Goal: Task Accomplishment & Management: Manage account settings

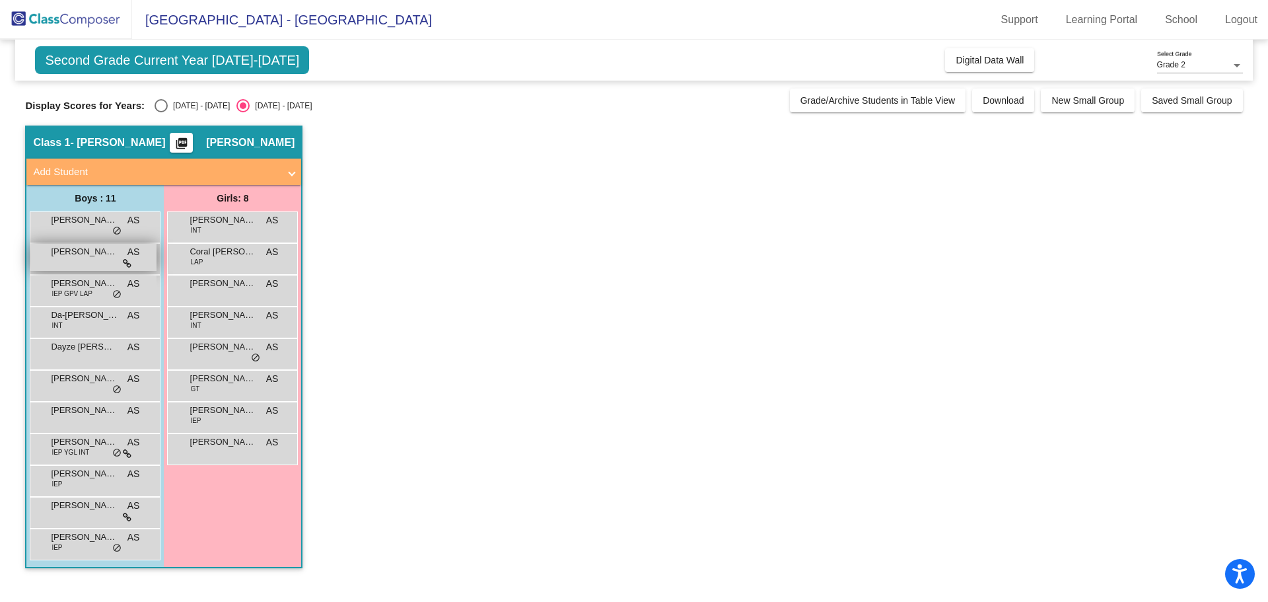
click at [118, 249] on div "[PERSON_NAME] AS lock do_not_disturb_alt" at bounding box center [93, 257] width 126 height 27
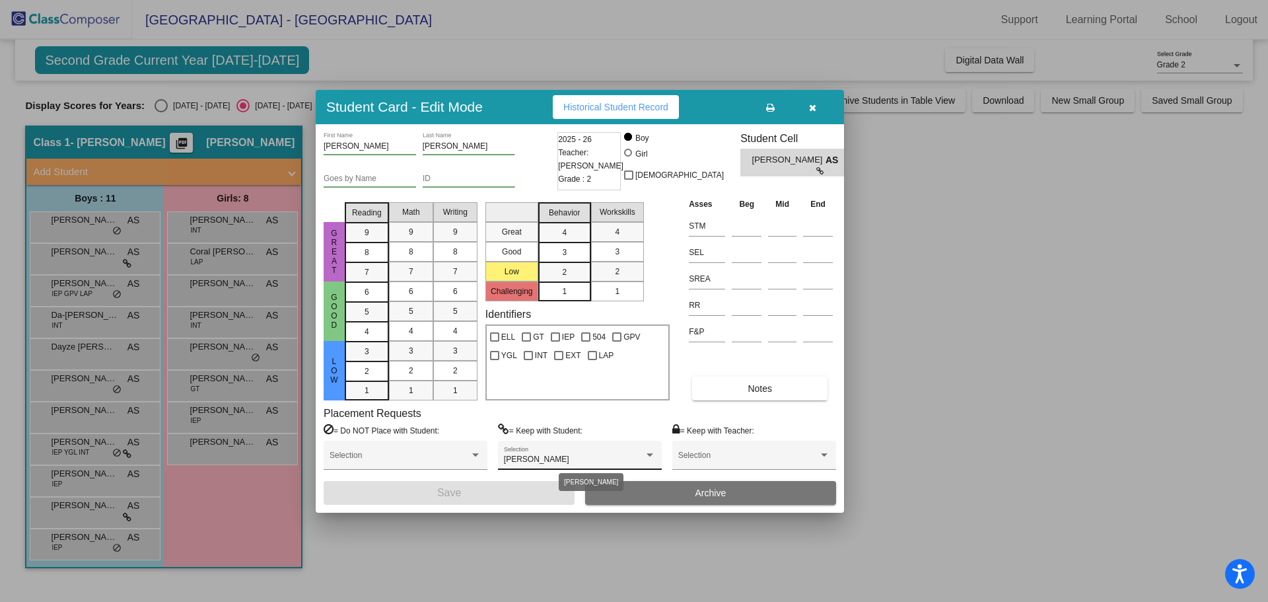
click at [542, 455] on div "[PERSON_NAME]" at bounding box center [574, 459] width 140 height 9
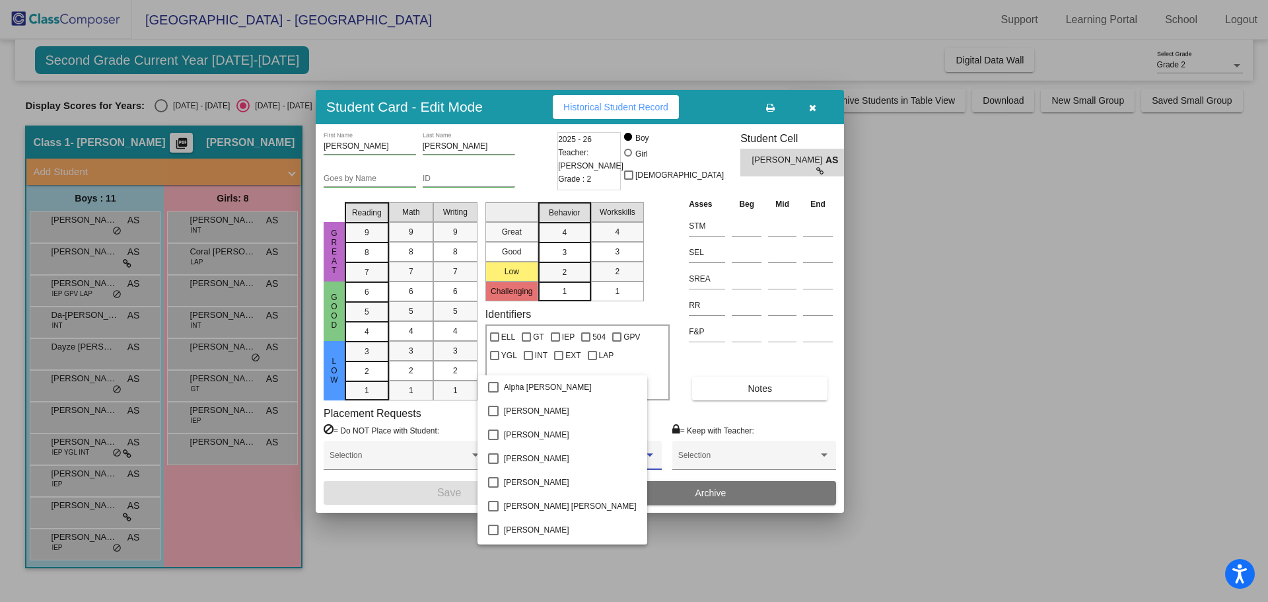
scroll to position [688, 0]
click at [492, 458] on mat-pseudo-checkbox at bounding box center [493, 460] width 11 height 11
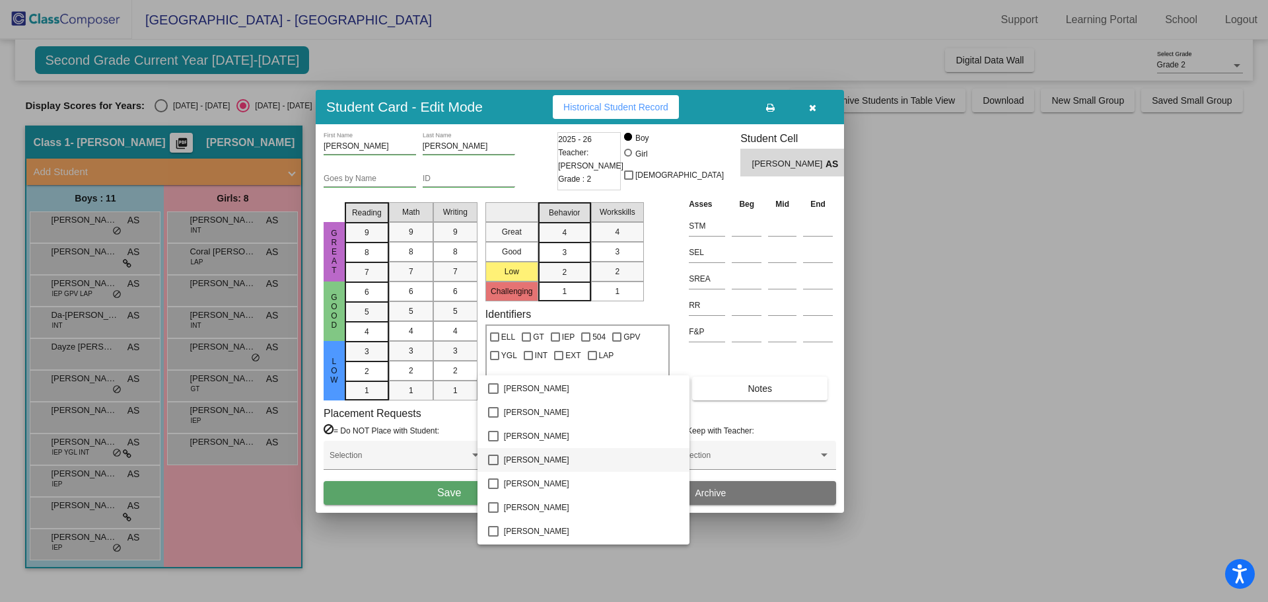
click at [431, 492] on div at bounding box center [634, 301] width 1268 height 602
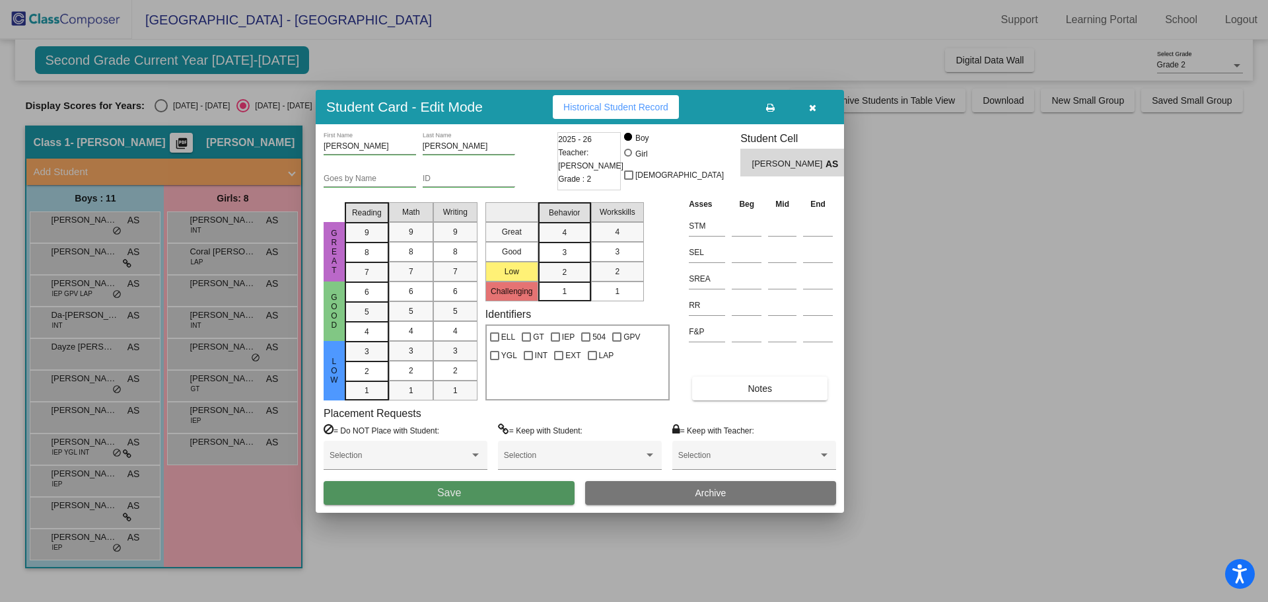
click at [449, 493] on span "Save" at bounding box center [449, 492] width 24 height 11
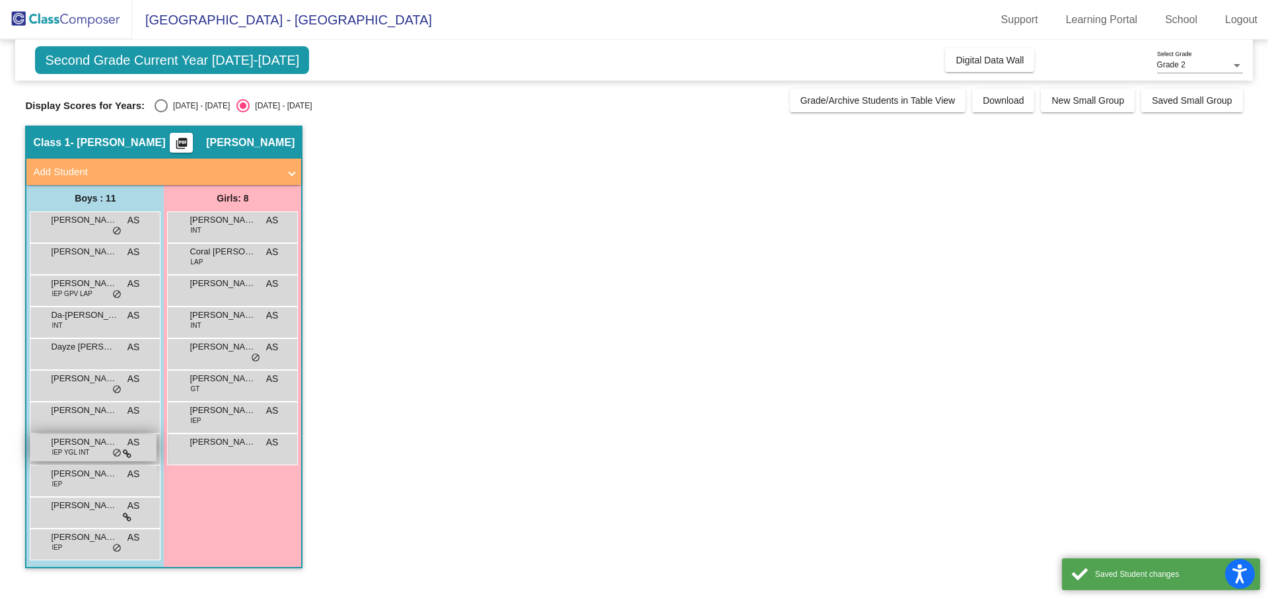
click at [94, 451] on div "[PERSON_NAME] IEP YGL INT AS lock do_not_disturb_alt" at bounding box center [93, 447] width 126 height 27
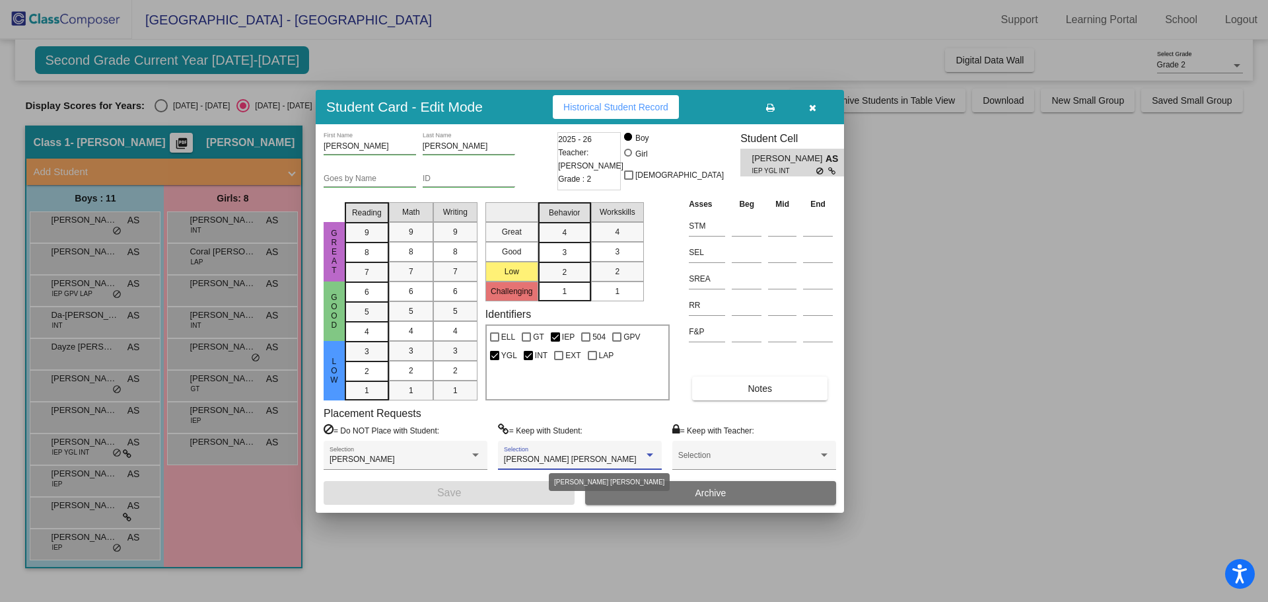
click at [543, 462] on span "[PERSON_NAME] [PERSON_NAME]" at bounding box center [570, 459] width 133 height 9
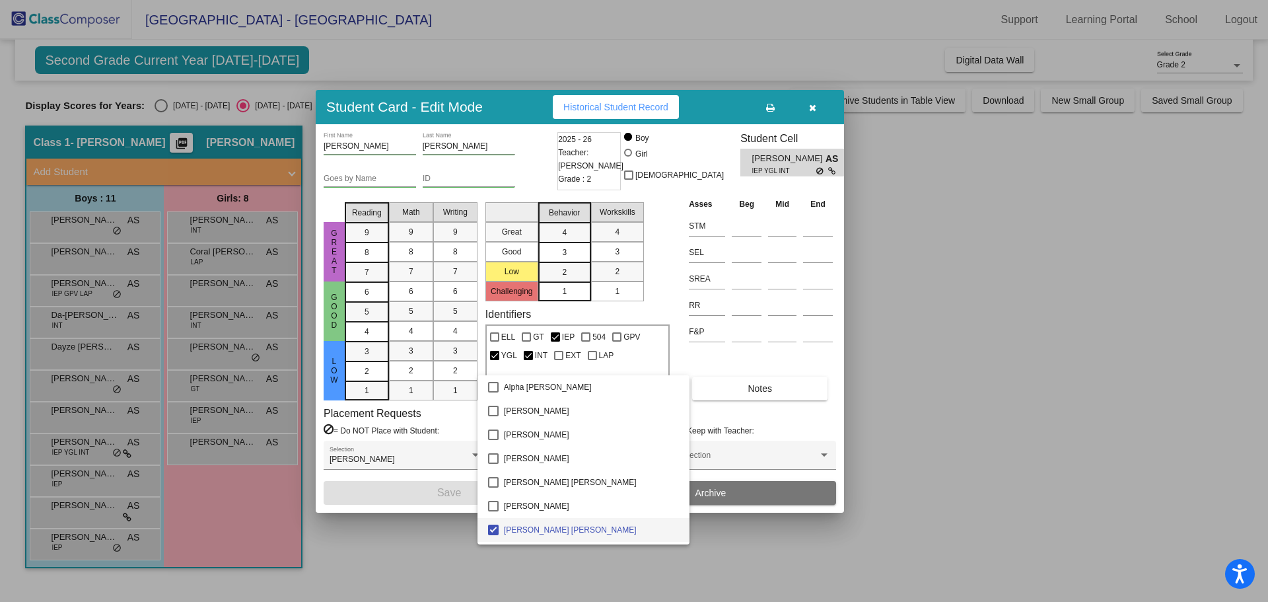
scroll to position [94, 0]
click at [492, 433] on mat-pseudo-checkbox at bounding box center [493, 436] width 11 height 11
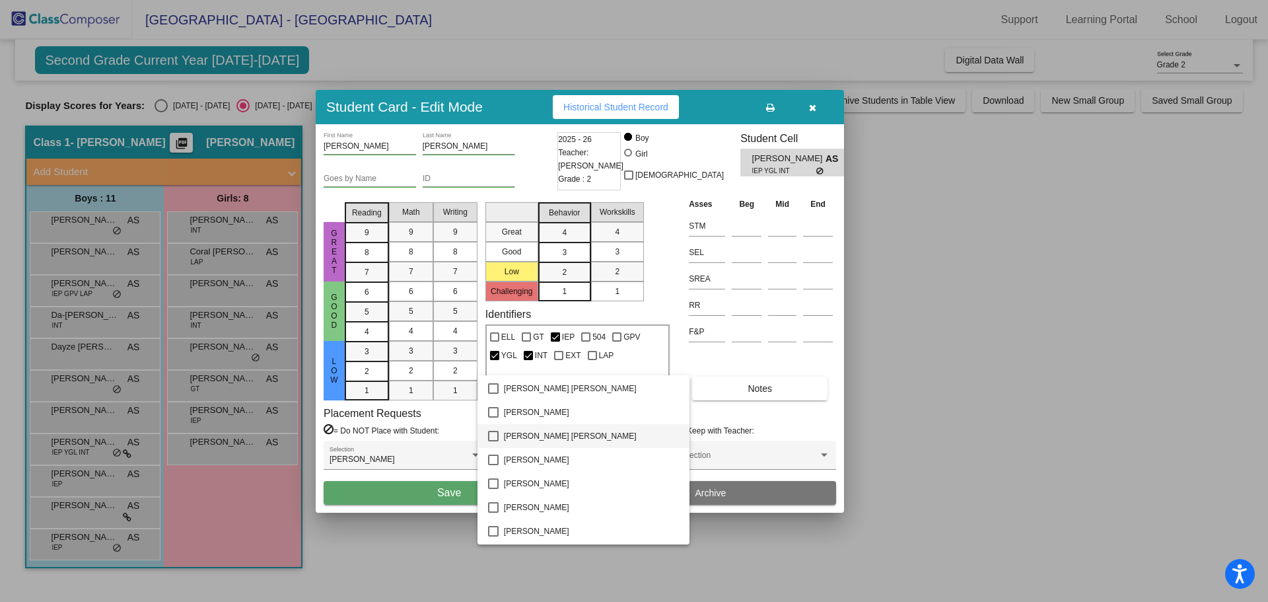
click at [457, 495] on div at bounding box center [634, 301] width 1268 height 602
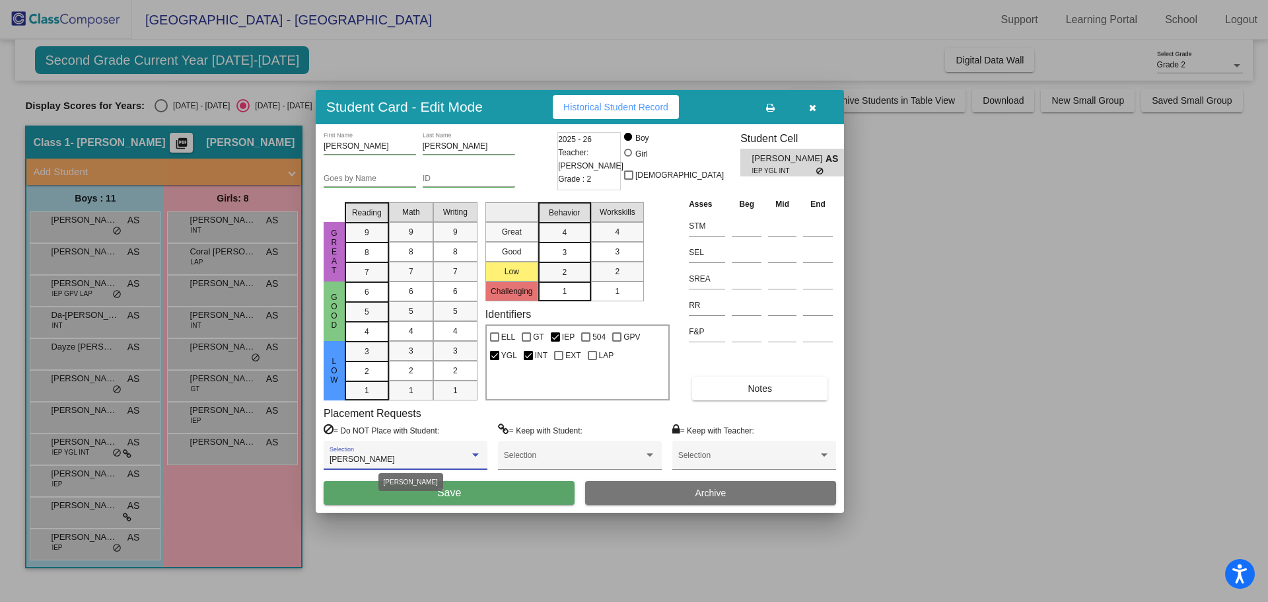
click at [473, 453] on div at bounding box center [476, 455] width 12 height 9
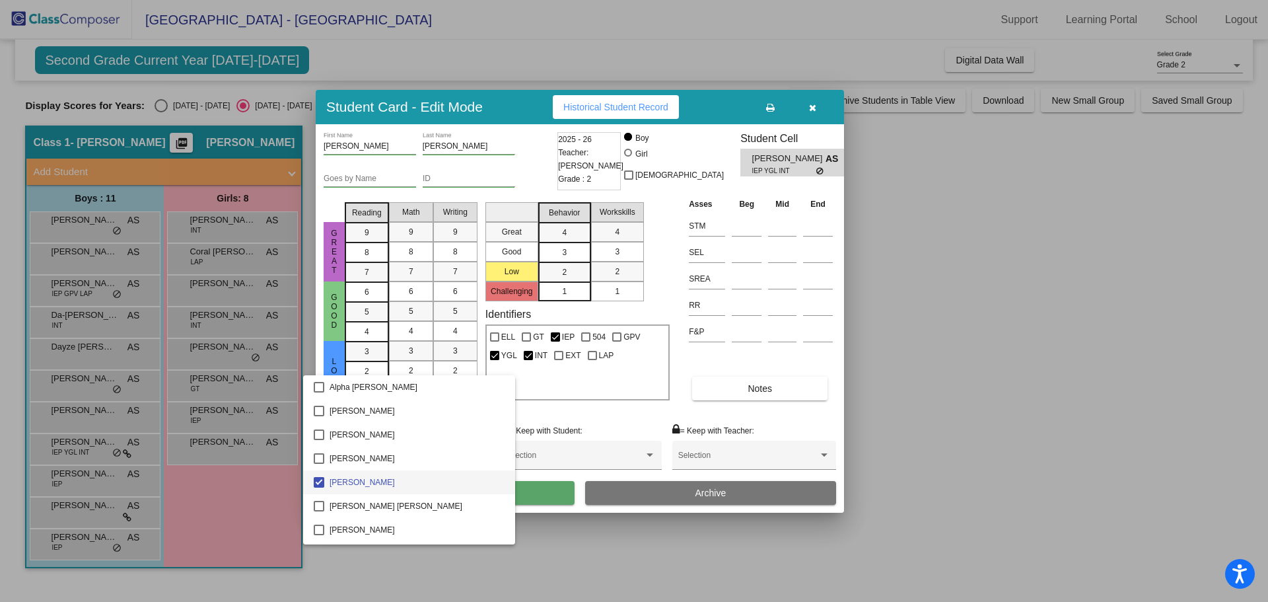
scroll to position [22, 0]
click at [319, 483] on mat-pseudo-checkbox at bounding box center [319, 483] width 11 height 11
click at [320, 453] on mat-option "[PERSON_NAME]" at bounding box center [409, 460] width 212 height 24
click at [548, 503] on div at bounding box center [634, 301] width 1268 height 602
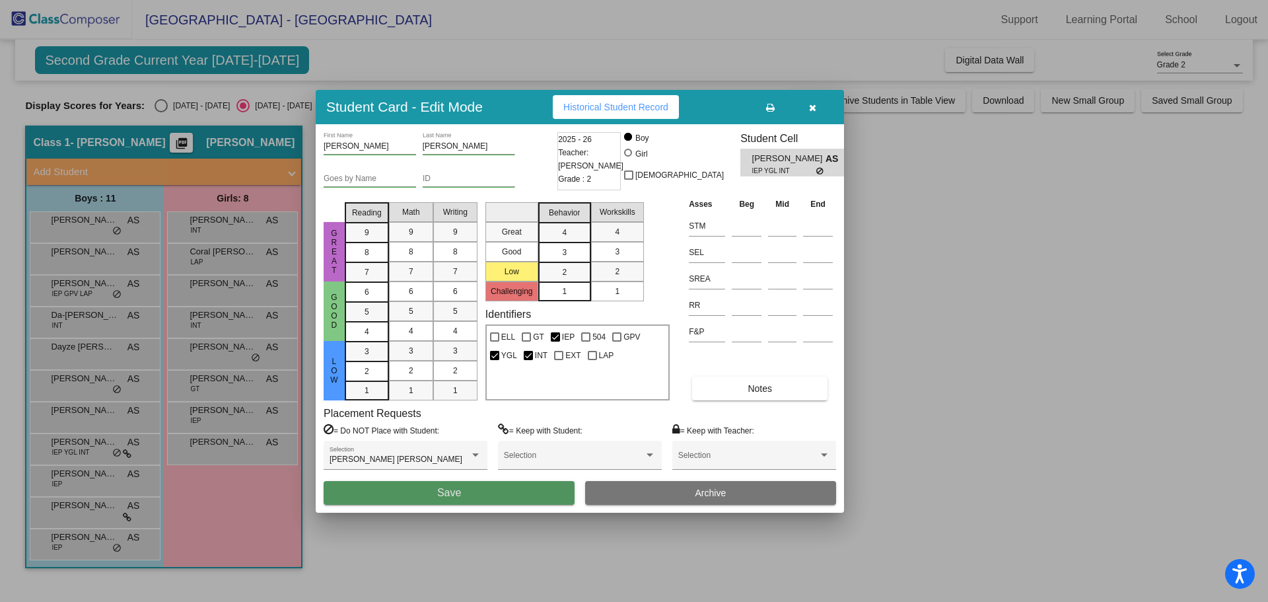
click at [516, 497] on button "Save" at bounding box center [449, 493] width 251 height 24
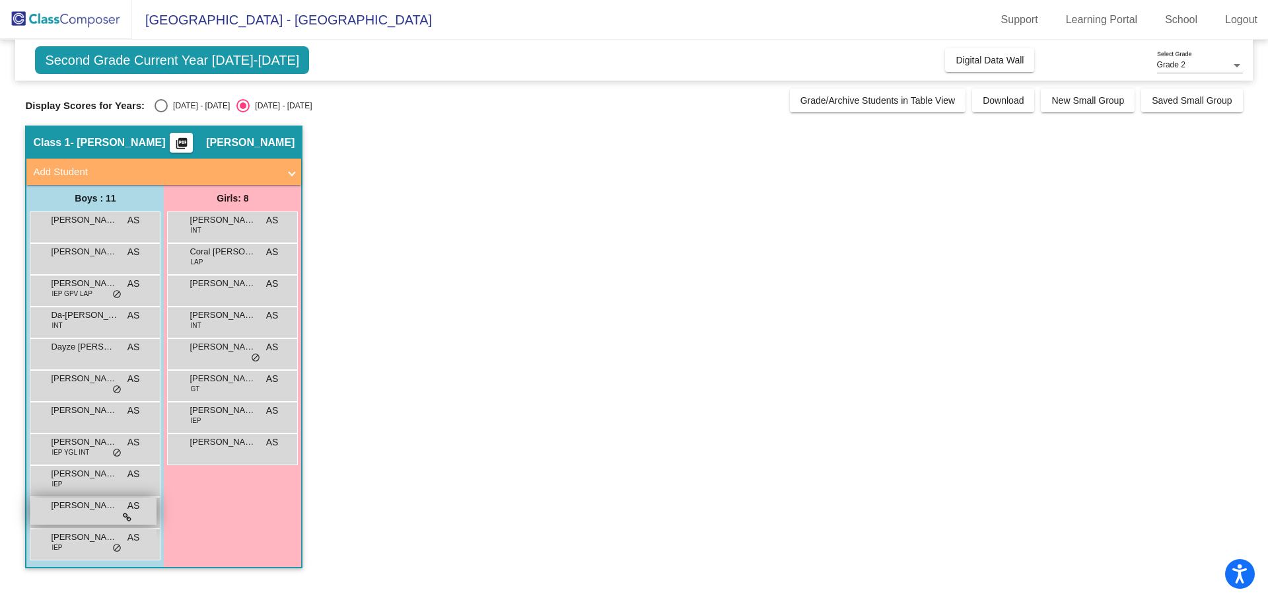
click at [116, 517] on div "[PERSON_NAME] AS lock do_not_disturb_alt" at bounding box center [93, 510] width 126 height 27
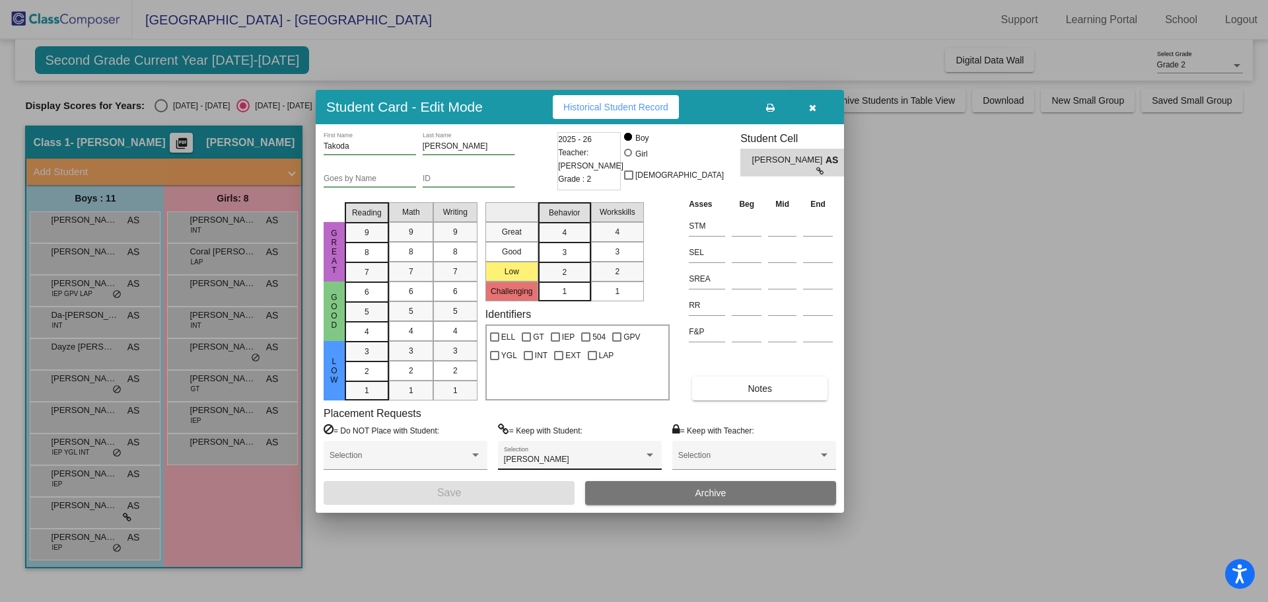
click at [558, 454] on div "[PERSON_NAME] Selection" at bounding box center [580, 459] width 152 height 24
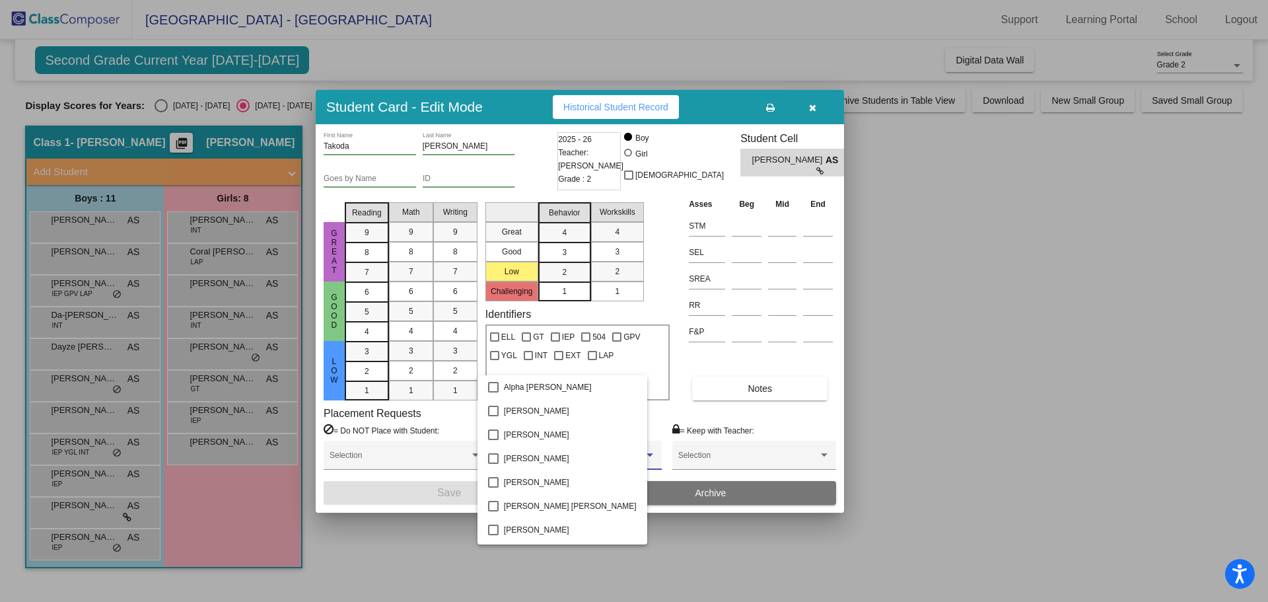
scroll to position [712, 0]
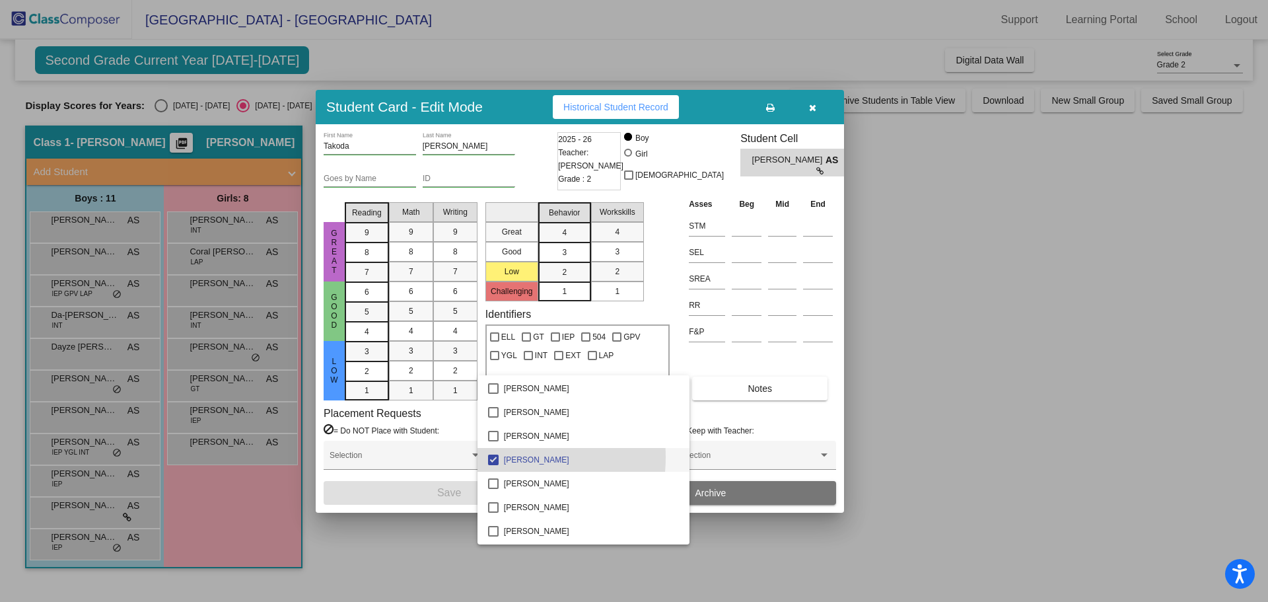
click at [494, 457] on mat-pseudo-checkbox at bounding box center [493, 460] width 11 height 11
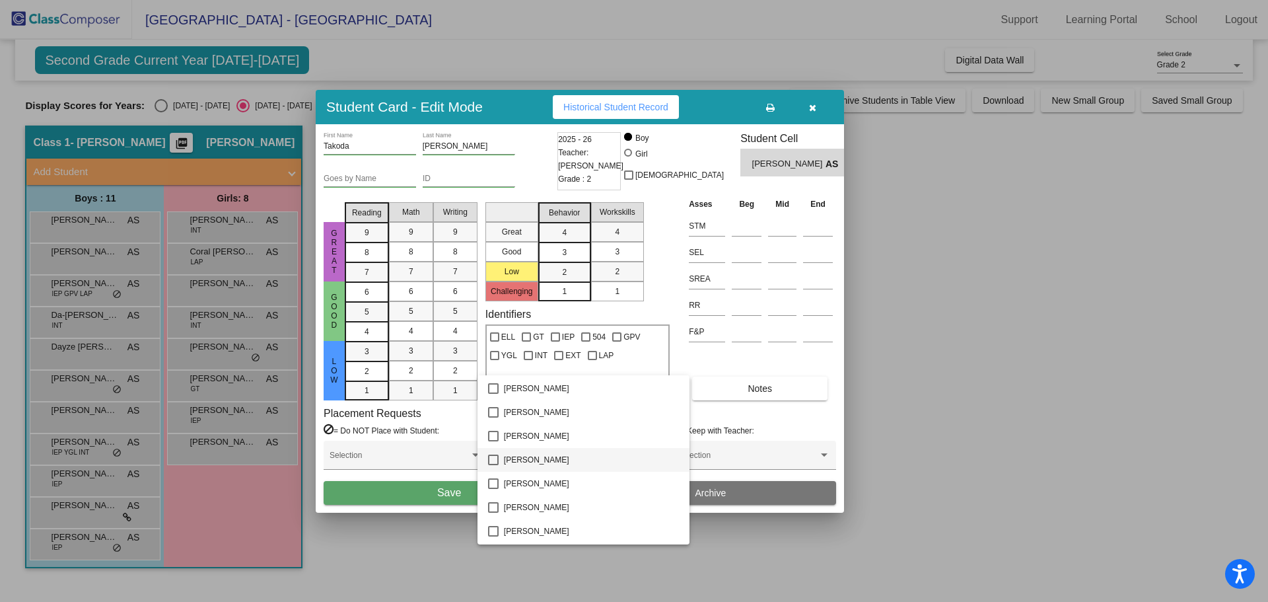
click at [422, 492] on div at bounding box center [634, 301] width 1268 height 602
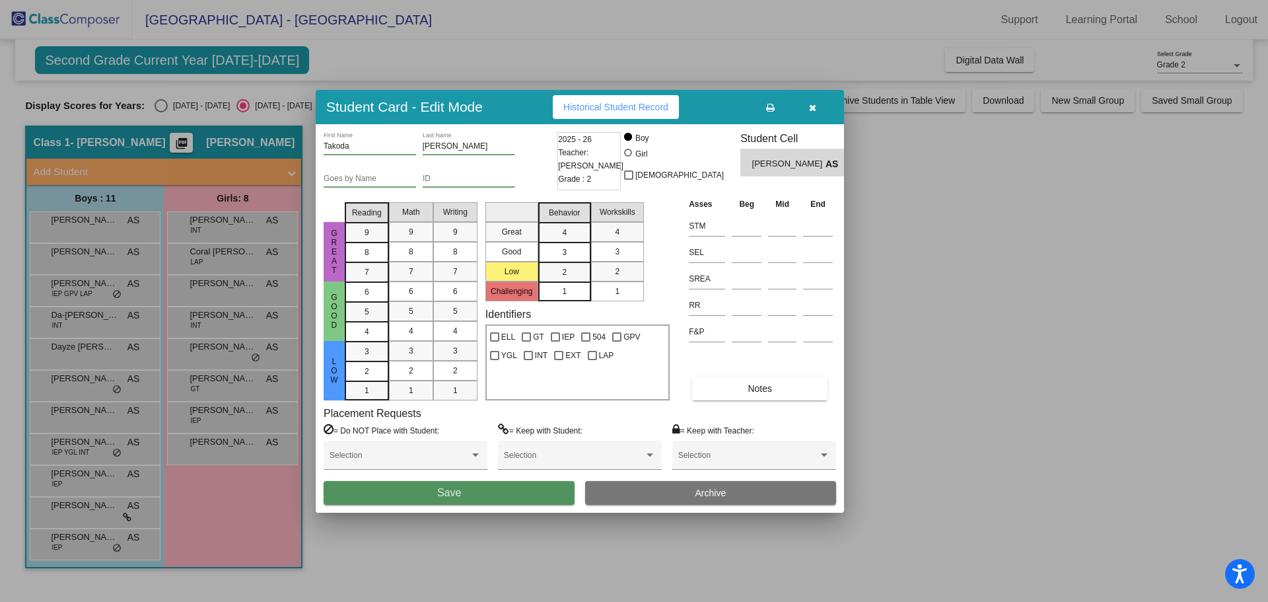
click at [457, 494] on span "Save" at bounding box center [449, 492] width 24 height 11
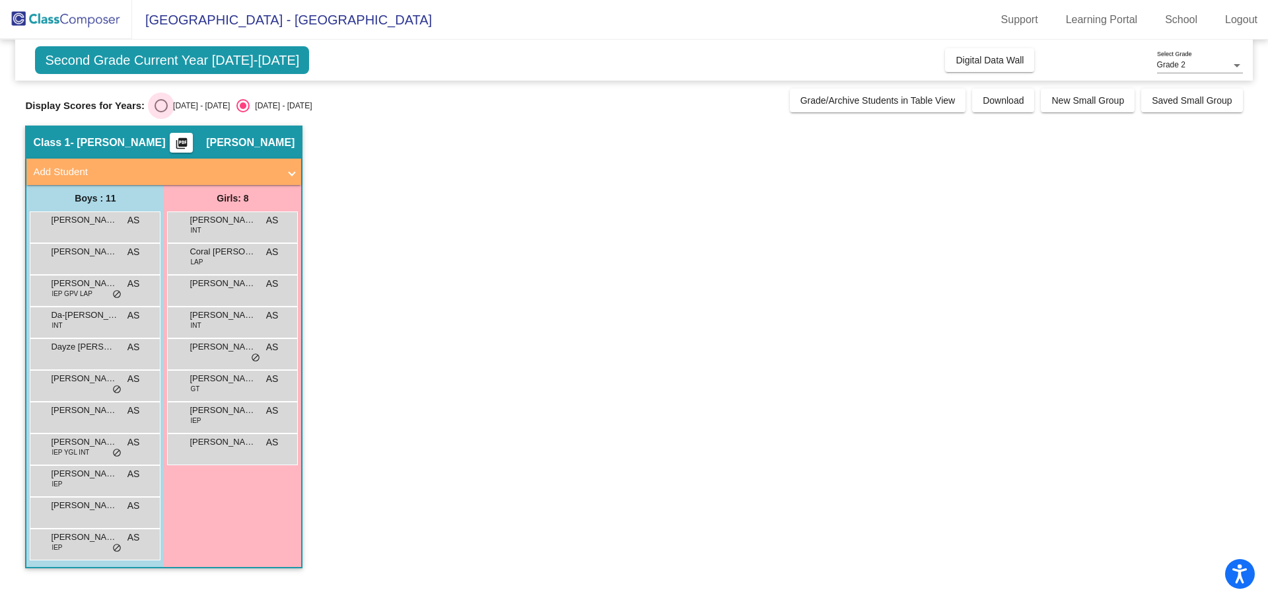
click at [158, 104] on div "Select an option" at bounding box center [161, 105] width 13 height 13
click at [161, 112] on input "[DATE] - [DATE]" at bounding box center [161, 112] width 1 height 1
radio input "true"
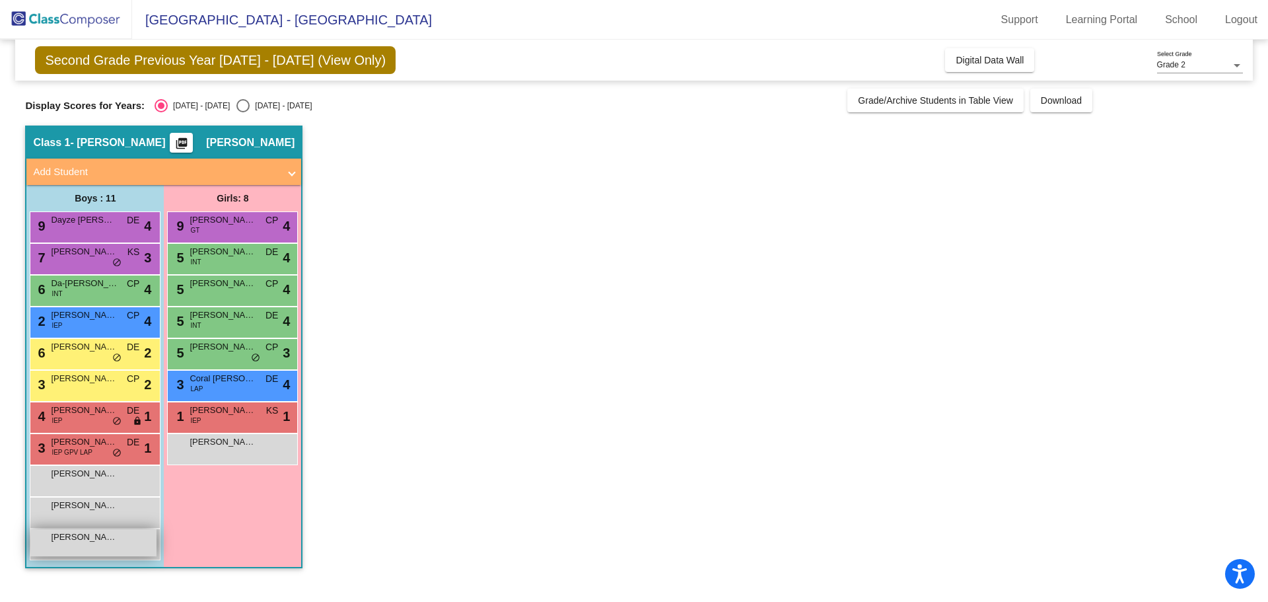
click at [110, 536] on span "[PERSON_NAME]" at bounding box center [84, 537] width 66 height 13
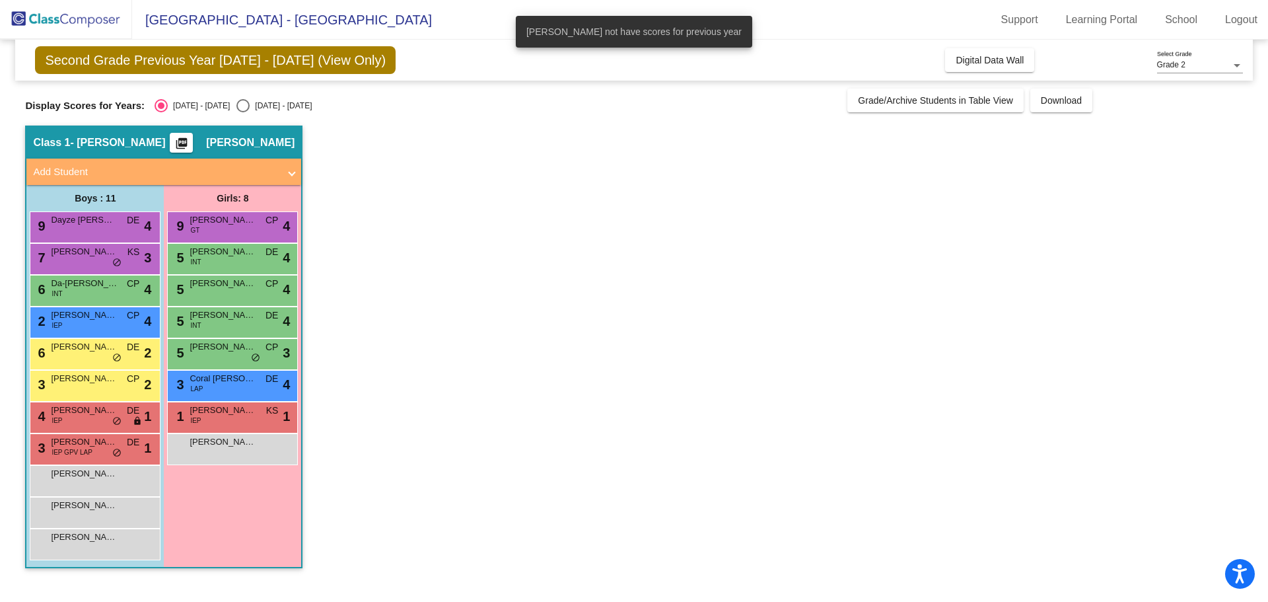
click at [420, 248] on app-classroom "Class 1 - [PERSON_NAME] picture_as_pdf [PERSON_NAME] Add Student First Name Las…" at bounding box center [634, 354] width 1218 height 456
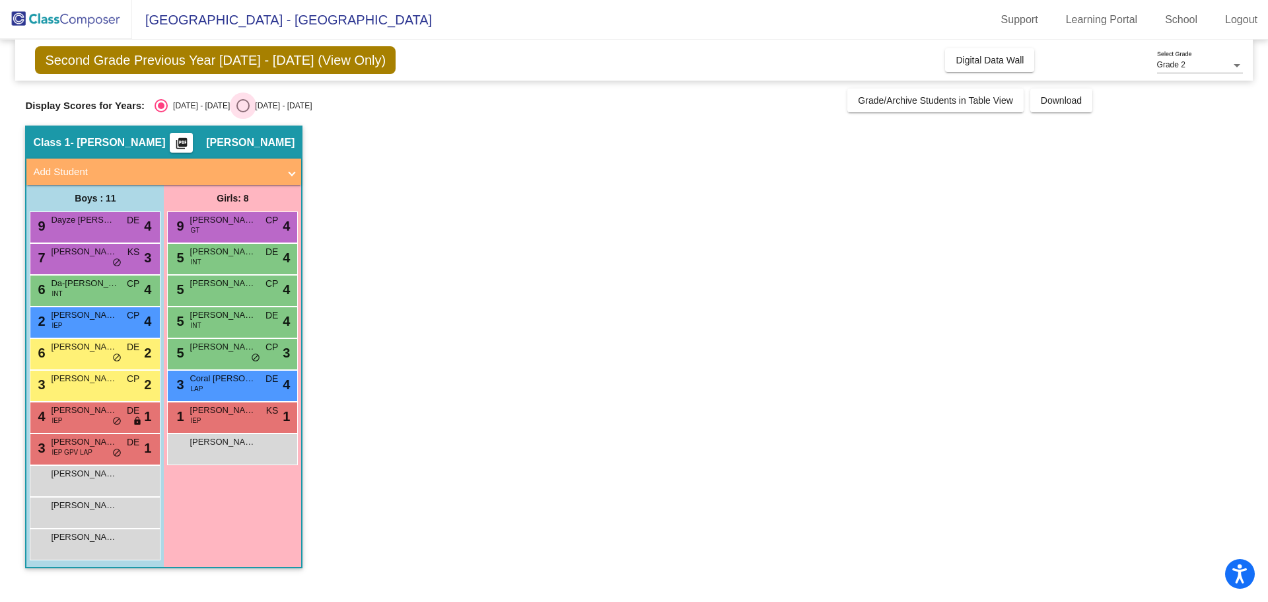
click at [237, 108] on div "Select an option" at bounding box center [243, 105] width 13 height 13
click at [242, 112] on input "[DATE] - [DATE]" at bounding box center [242, 112] width 1 height 1
radio input "true"
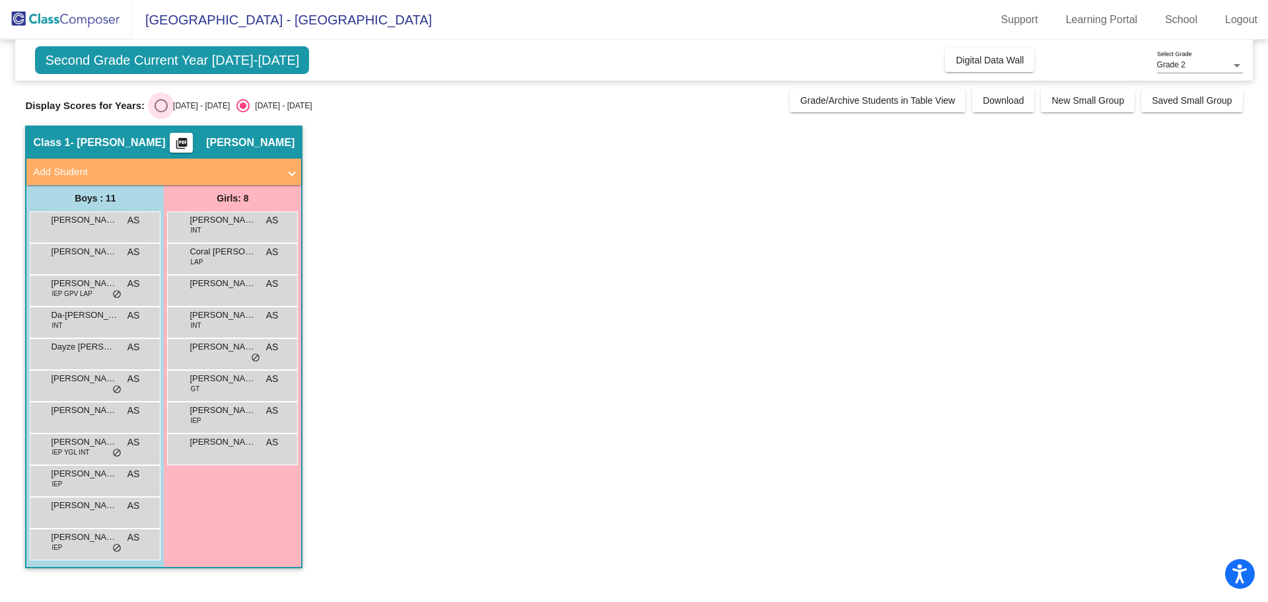
click at [181, 102] on div "[DATE] - [DATE]" at bounding box center [199, 106] width 62 height 12
click at [161, 112] on input "[DATE] - [DATE]" at bounding box center [161, 112] width 1 height 1
radio input "true"
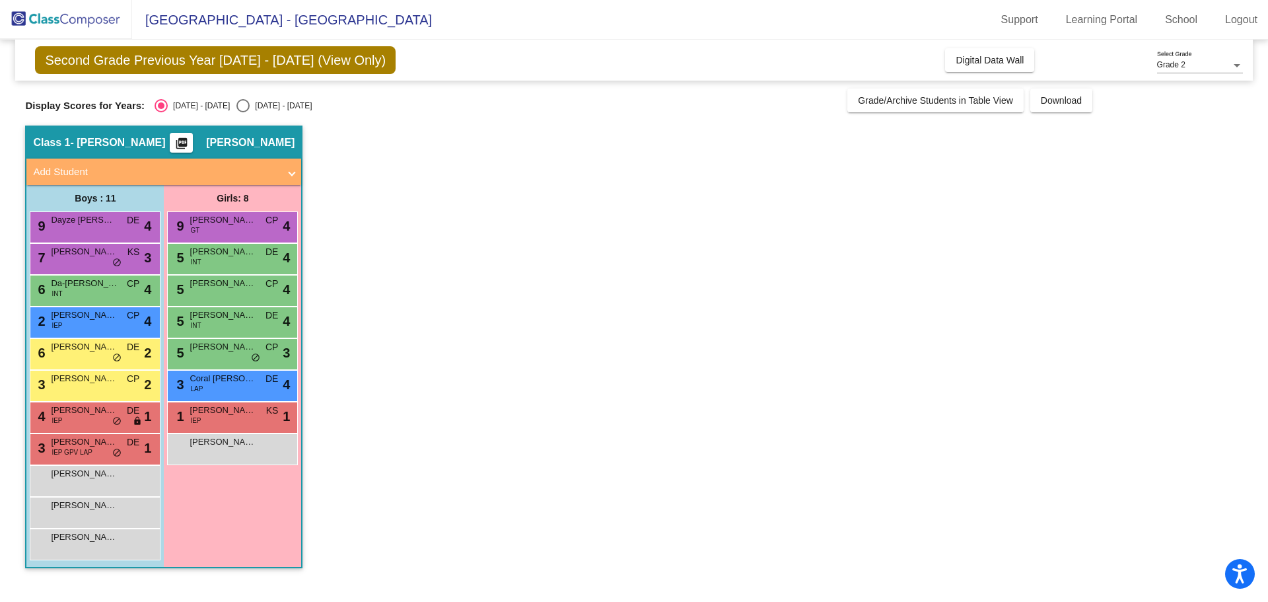
drag, startPoint x: 231, startPoint y: 92, endPoint x: 233, endPoint y: 104, distance: 12.1
click at [231, 94] on div "Display Scores for Years: [DATE] - [DATE] [DATE] - [DATE] Grade/Archive Student…" at bounding box center [634, 101] width 1218 height 24
click at [237, 105] on div "Select an option" at bounding box center [243, 105] width 13 height 13
click at [242, 112] on input "[DATE] - [DATE]" at bounding box center [242, 112] width 1 height 1
radio input "true"
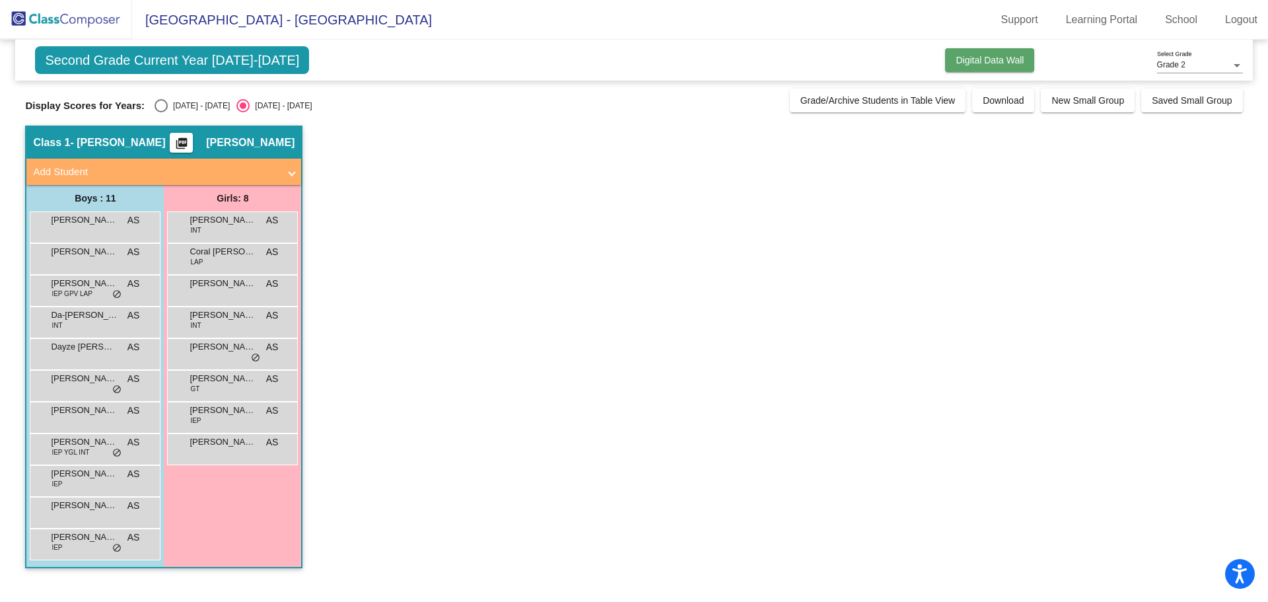
click at [990, 62] on span "Digital Data Wall" at bounding box center [990, 60] width 68 height 11
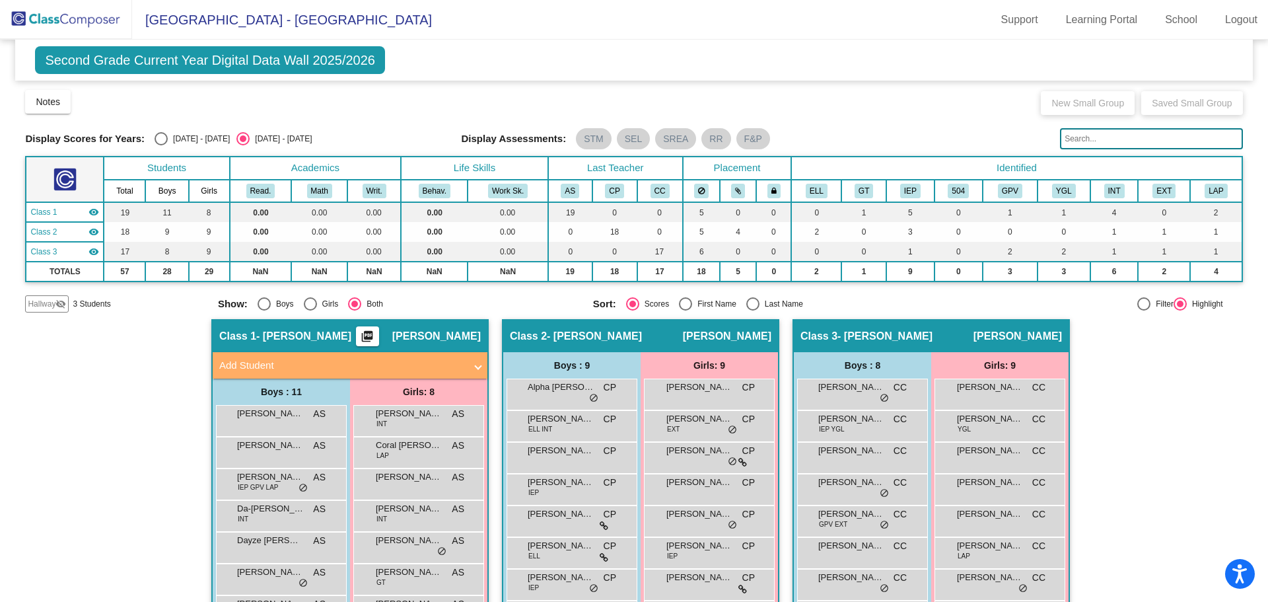
click at [1122, 379] on div "Hallway - Hallway Class picture_as_pdf Add Student First Name Last Name Student…" at bounding box center [634, 547] width 1218 height 456
